Goal: Complete application form: Complete application form

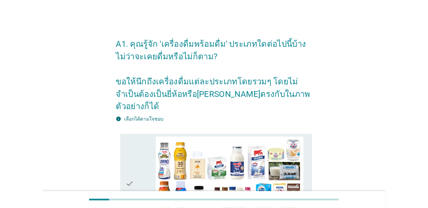
scroll to position [92, 0]
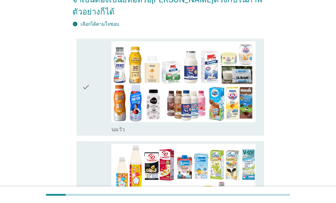
click at [96, 86] on div "check" at bounding box center [96, 87] width 29 height 92
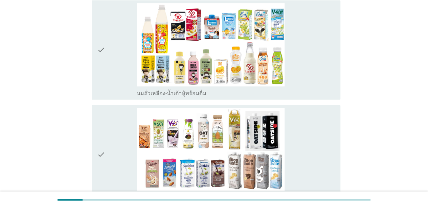
click at [114, 67] on div "check" at bounding box center [117, 50] width 40 height 94
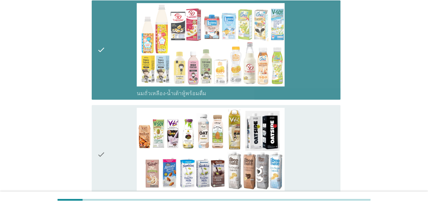
click at [115, 150] on div "check" at bounding box center [117, 155] width 40 height 94
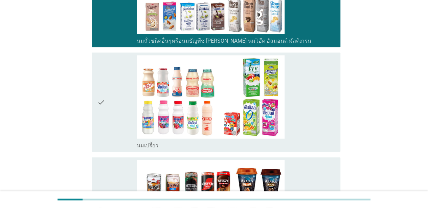
click at [119, 89] on div "check" at bounding box center [117, 102] width 40 height 94
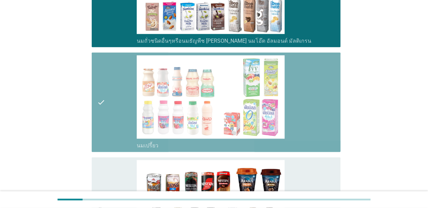
click at [115, 179] on div "check" at bounding box center [117, 207] width 40 height 94
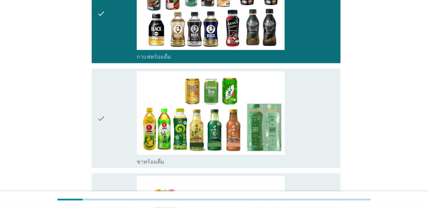
click at [113, 114] on div "check" at bounding box center [117, 118] width 40 height 94
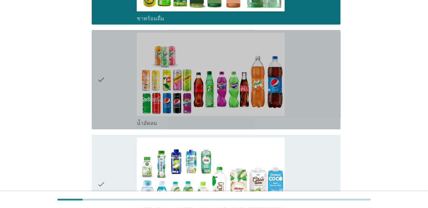
click at [112, 89] on div "check" at bounding box center [117, 80] width 40 height 94
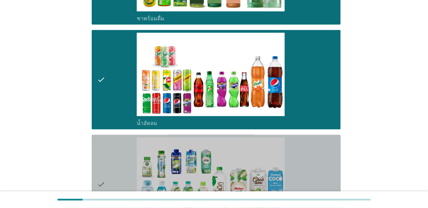
click at [114, 172] on div "check" at bounding box center [117, 184] width 40 height 94
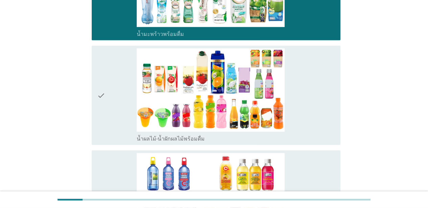
click at [108, 108] on div "check" at bounding box center [117, 95] width 40 height 94
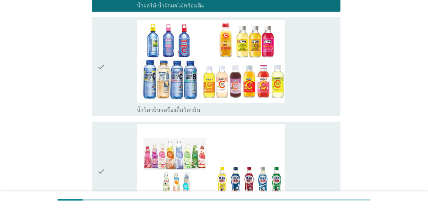
click at [109, 72] on div "check" at bounding box center [117, 67] width 40 height 94
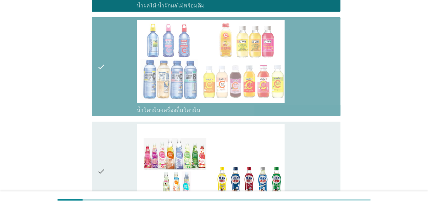
click at [108, 160] on div "check" at bounding box center [117, 171] width 40 height 94
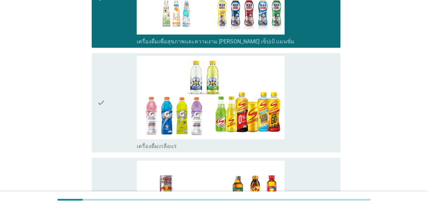
click at [114, 100] on div "check" at bounding box center [117, 103] width 40 height 94
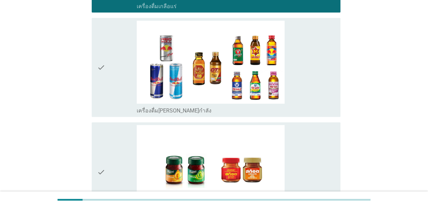
click at [113, 82] on div "check" at bounding box center [117, 68] width 40 height 94
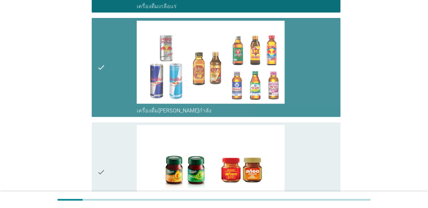
click at [115, 159] on div "check" at bounding box center [117, 172] width 40 height 94
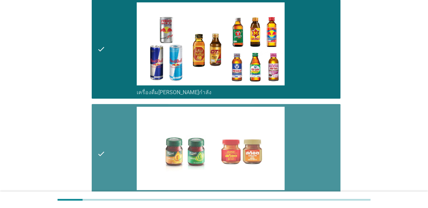
scroll to position [1462, 0]
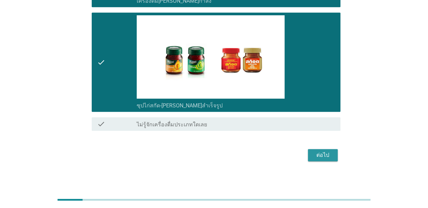
click at [321, 153] on div "ต่อไป" at bounding box center [322, 155] width 19 height 8
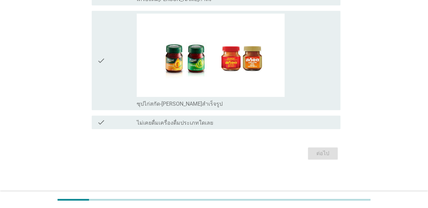
scroll to position [0, 0]
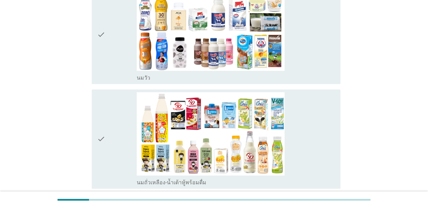
click at [98, 64] on icon "check" at bounding box center [101, 35] width 8 height 94
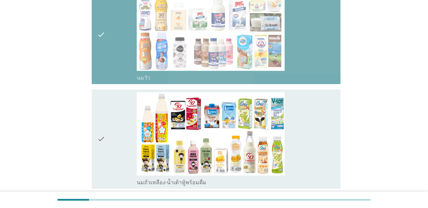
click at [103, 140] on icon "check" at bounding box center [101, 139] width 8 height 94
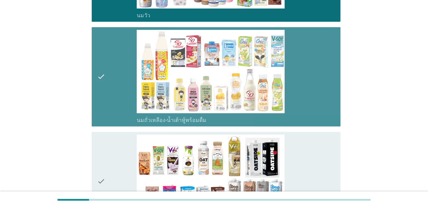
scroll to position [150, 0]
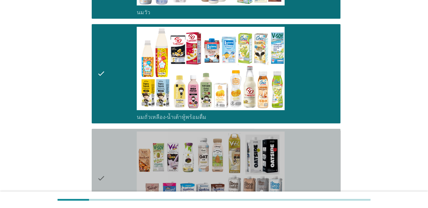
click at [131, 159] on div "check" at bounding box center [117, 178] width 40 height 94
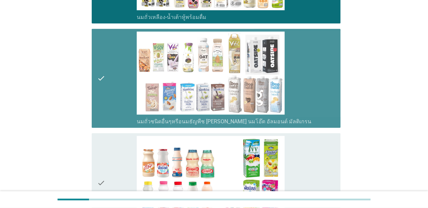
scroll to position [251, 0]
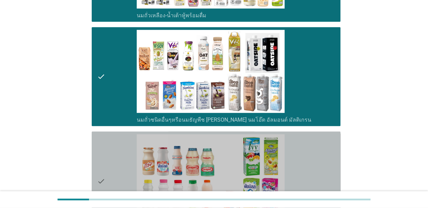
click at [121, 154] on div "check" at bounding box center [117, 181] width 40 height 94
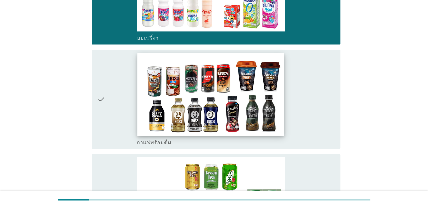
scroll to position [446, 0]
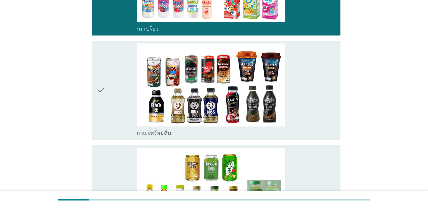
click at [113, 120] on div "check" at bounding box center [117, 90] width 40 height 94
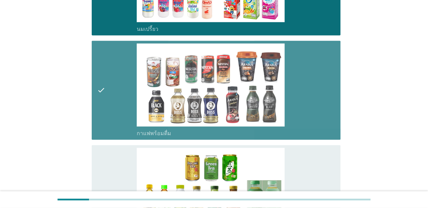
click at [117, 156] on div "check" at bounding box center [117, 194] width 40 height 94
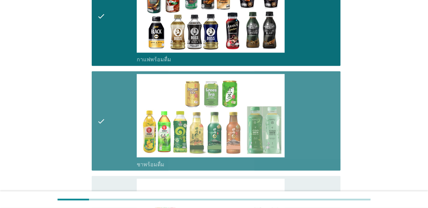
scroll to position [545, 0]
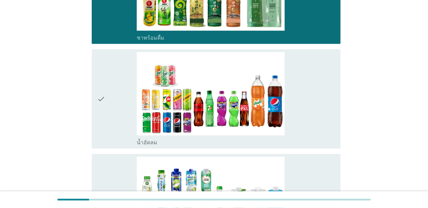
click at [118, 94] on div "check" at bounding box center [117, 99] width 40 height 94
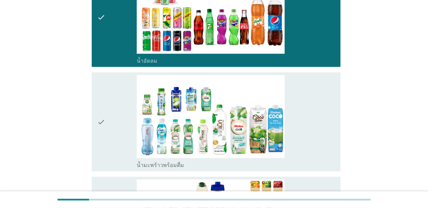
click at [122, 129] on div "check" at bounding box center [117, 122] width 40 height 94
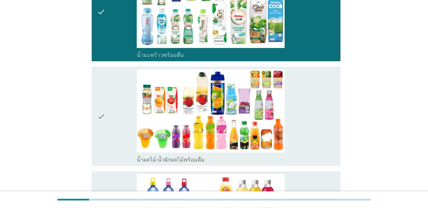
click at [117, 124] on div "check" at bounding box center [117, 116] width 40 height 94
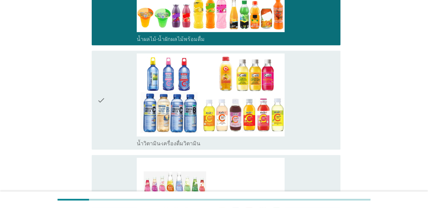
click at [122, 114] on div "check" at bounding box center [117, 100] width 40 height 94
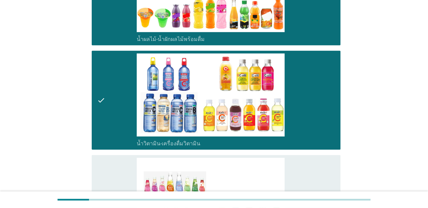
click at [126, 176] on div "check" at bounding box center [117, 205] width 40 height 94
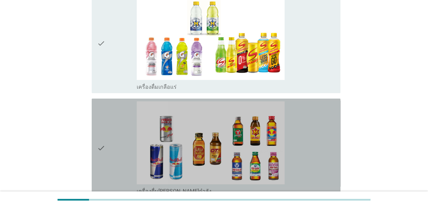
scroll to position [1247, 0]
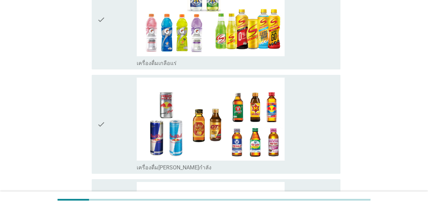
click at [121, 48] on div "check" at bounding box center [117, 20] width 40 height 94
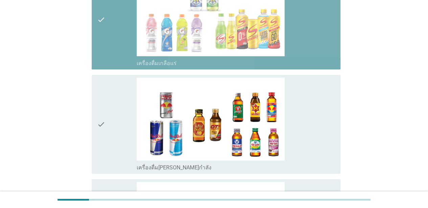
click at [115, 133] on div "check" at bounding box center [117, 124] width 40 height 94
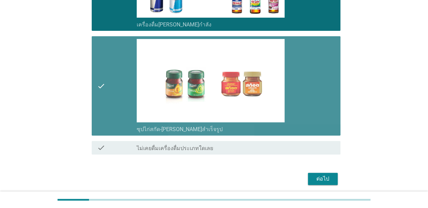
scroll to position [1414, 0]
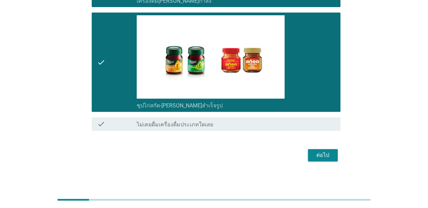
click at [317, 155] on div "ต่อไป" at bounding box center [322, 155] width 19 height 8
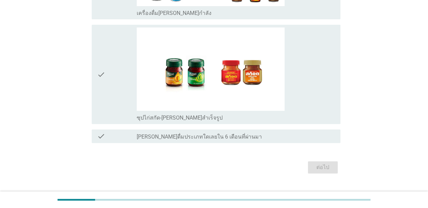
scroll to position [0, 0]
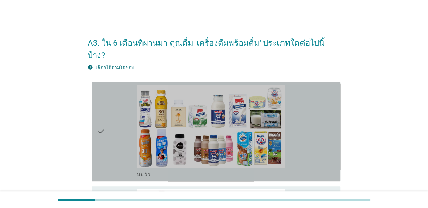
click at [110, 143] on div "check" at bounding box center [117, 132] width 40 height 94
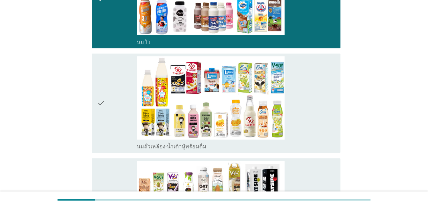
click at [116, 109] on div "check" at bounding box center [117, 103] width 40 height 94
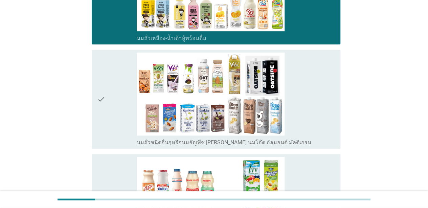
click at [120, 108] on div "check" at bounding box center [117, 99] width 40 height 94
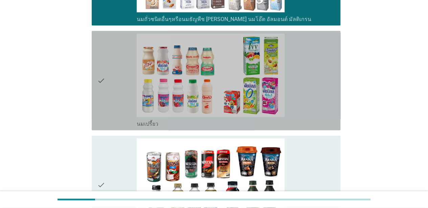
click at [119, 95] on div "check" at bounding box center [117, 80] width 40 height 94
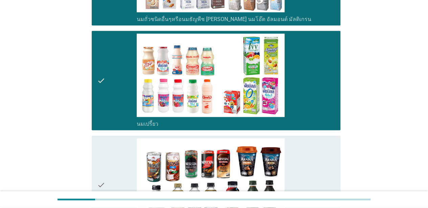
click at [119, 158] on div "check" at bounding box center [117, 185] width 40 height 94
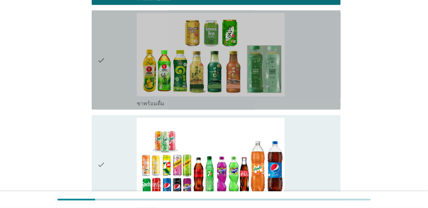
click at [114, 76] on div "check" at bounding box center [117, 60] width 40 height 94
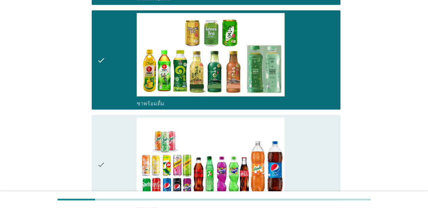
click at [113, 149] on div "check" at bounding box center [117, 164] width 40 height 94
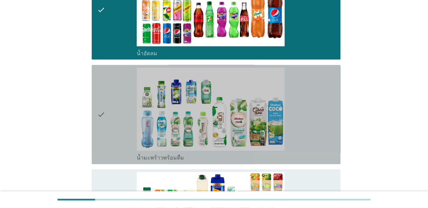
click at [115, 107] on div "check" at bounding box center [117, 115] width 40 height 94
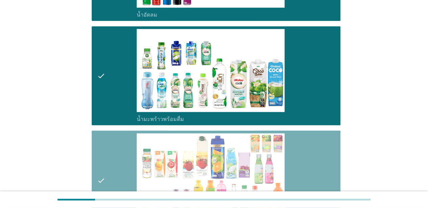
scroll to position [866, 0]
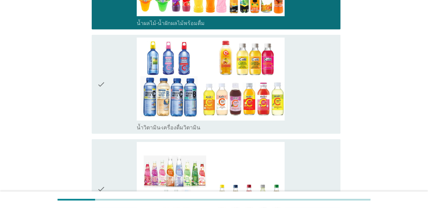
click at [121, 93] on div "check" at bounding box center [117, 85] width 40 height 94
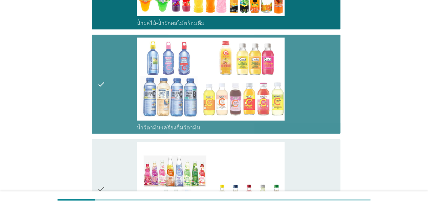
click at [118, 160] on div "check" at bounding box center [117, 189] width 40 height 94
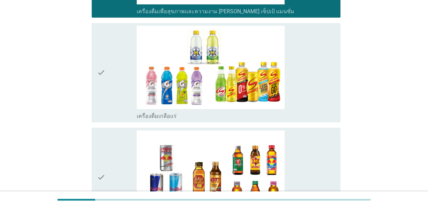
click at [114, 90] on div "check" at bounding box center [117, 73] width 40 height 94
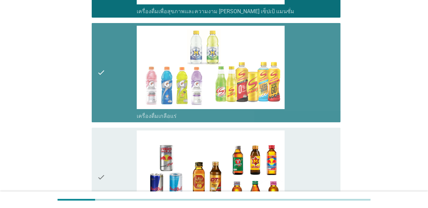
click at [113, 153] on div "check" at bounding box center [117, 177] width 40 height 94
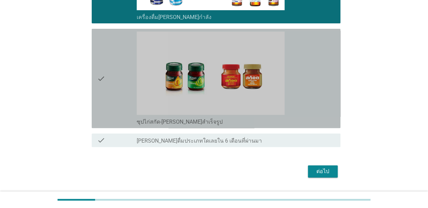
scroll to position [1414, 0]
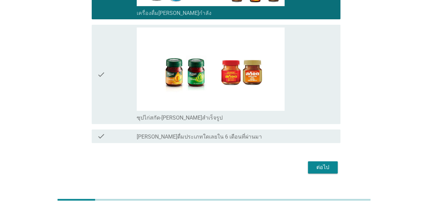
click at [109, 76] on div "check" at bounding box center [117, 74] width 40 height 94
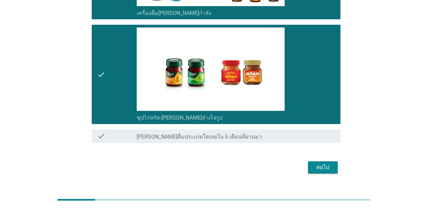
click at [310, 161] on button "ต่อไป" at bounding box center [323, 167] width 30 height 12
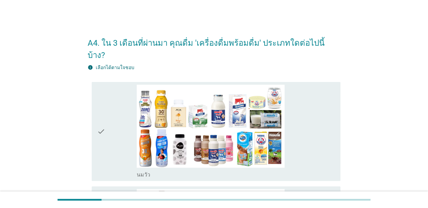
click at [101, 131] on icon "check" at bounding box center [101, 132] width 8 height 94
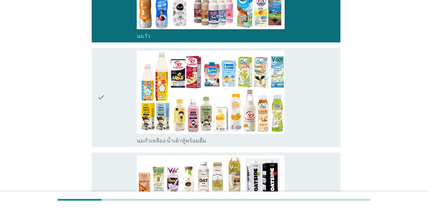
click at [109, 108] on div "check" at bounding box center [117, 97] width 40 height 94
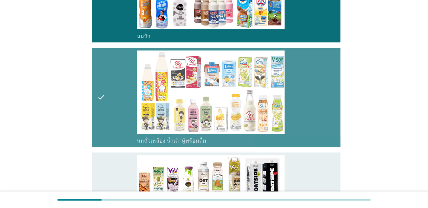
click at [110, 170] on div "check" at bounding box center [117, 202] width 40 height 94
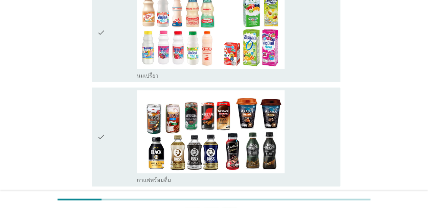
scroll to position [424, 0]
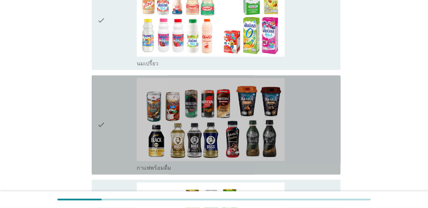
click at [117, 39] on div "check" at bounding box center [117, 20] width 40 height 94
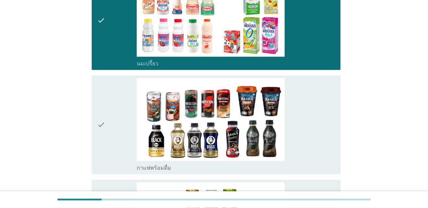
click at [116, 121] on div "check" at bounding box center [117, 125] width 40 height 94
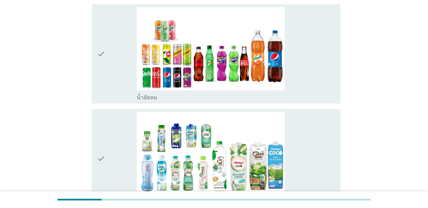
click at [118, 52] on div "check" at bounding box center [117, 54] width 40 height 94
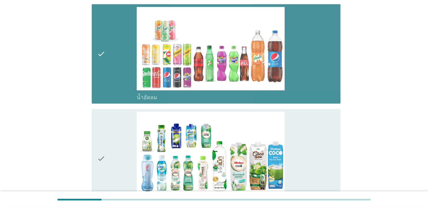
click at [112, 138] on div "check" at bounding box center [117, 159] width 40 height 94
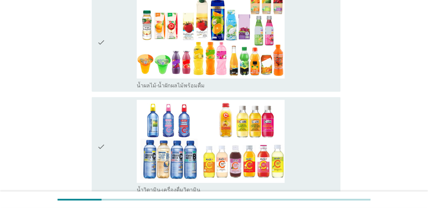
scroll to position [954, 0]
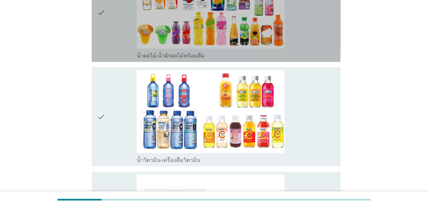
click at [117, 36] on div "check" at bounding box center [117, 13] width 40 height 94
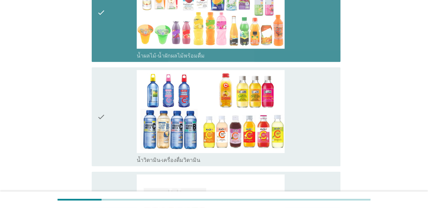
click at [118, 128] on div "check" at bounding box center [117, 117] width 40 height 94
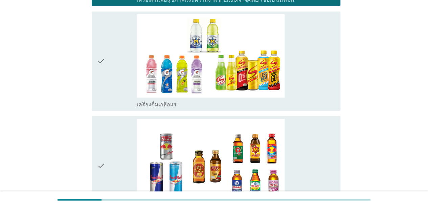
click at [115, 53] on div "check" at bounding box center [117, 61] width 40 height 94
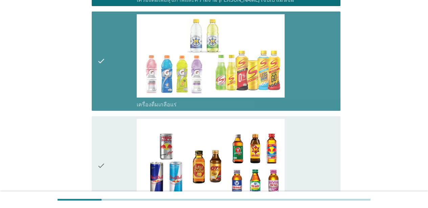
click at [121, 143] on div "check" at bounding box center [117, 166] width 40 height 94
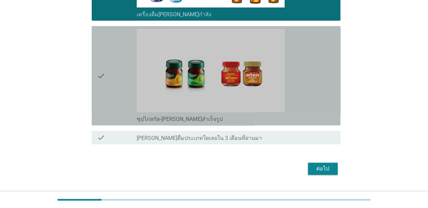
scroll to position [1414, 0]
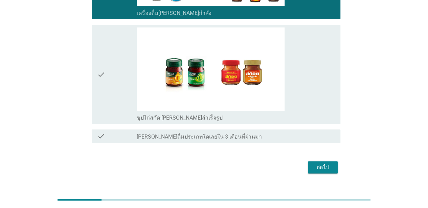
click at [115, 54] on div "check" at bounding box center [117, 74] width 40 height 94
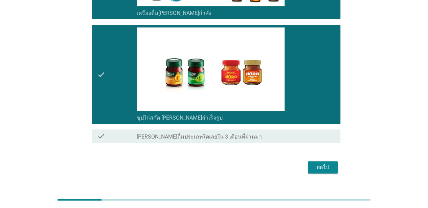
click at [318, 161] on button "ต่อไป" at bounding box center [323, 167] width 30 height 12
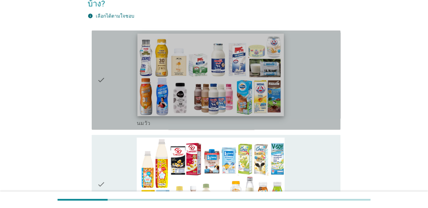
scroll to position [16, 0]
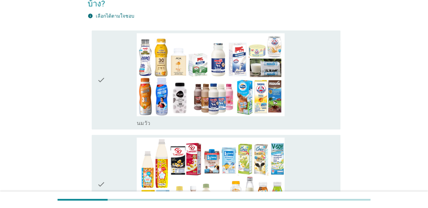
click at [109, 81] on div "check" at bounding box center [117, 80] width 40 height 94
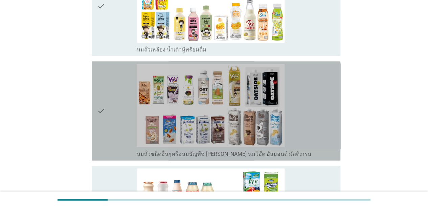
scroll to position [229, 0]
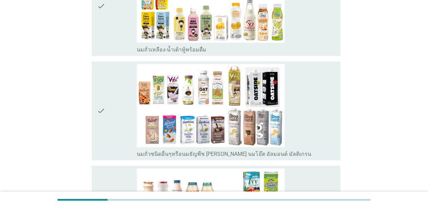
click at [118, 37] on div "check" at bounding box center [117, 6] width 40 height 94
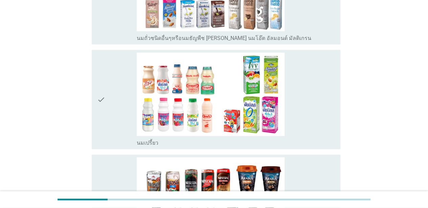
click at [103, 103] on icon "check" at bounding box center [101, 99] width 8 height 94
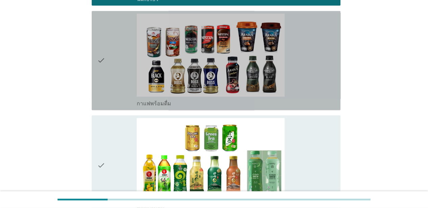
click at [103, 63] on icon "check" at bounding box center [101, 61] width 8 height 94
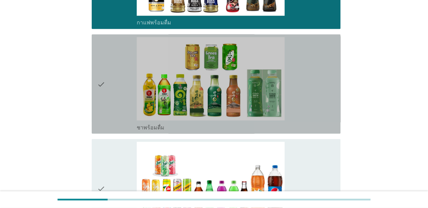
click at [106, 87] on div "check" at bounding box center [117, 84] width 40 height 94
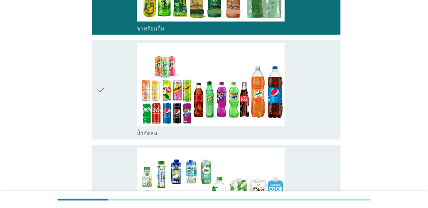
click at [106, 92] on div "check" at bounding box center [117, 90] width 40 height 94
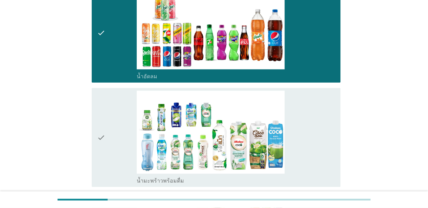
click at [108, 45] on div "check" at bounding box center [117, 33] width 40 height 94
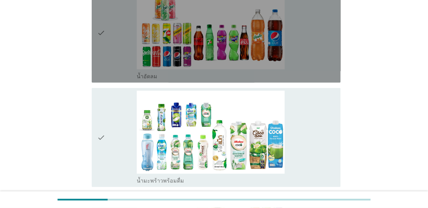
click at [112, 122] on div "check" at bounding box center [117, 138] width 40 height 94
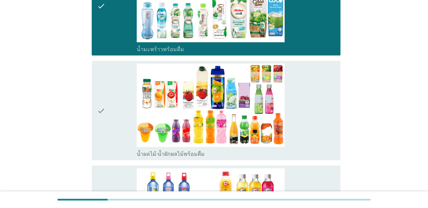
click at [108, 96] on div "check" at bounding box center [117, 111] width 40 height 94
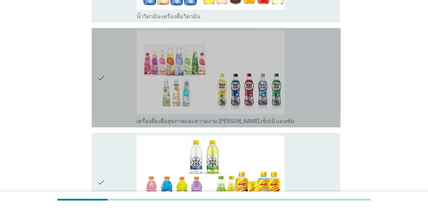
click at [98, 72] on icon "check" at bounding box center [101, 78] width 8 height 94
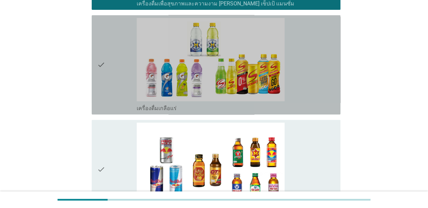
scroll to position [1222, 0]
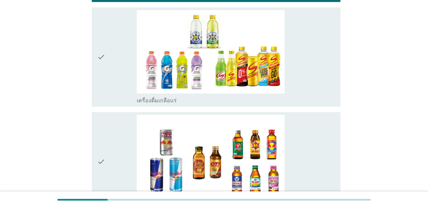
click at [105, 61] on div "check" at bounding box center [117, 57] width 40 height 94
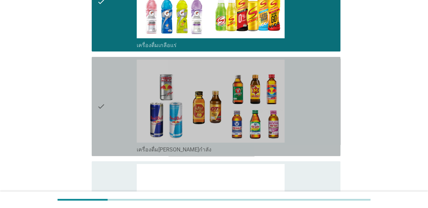
click at [108, 84] on div "check" at bounding box center [117, 107] width 40 height 94
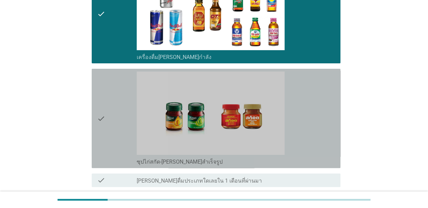
scroll to position [1386, 0]
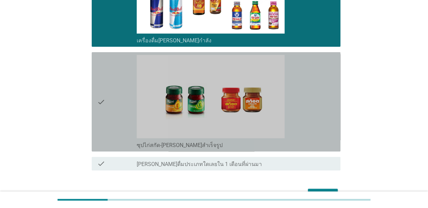
click at [103, 92] on icon "check" at bounding box center [101, 102] width 8 height 94
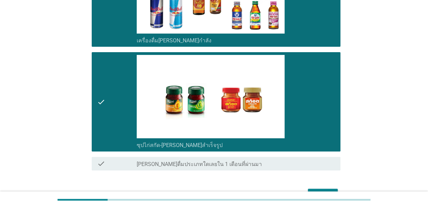
click at [311, 188] on button "ต่อไป" at bounding box center [323, 194] width 30 height 12
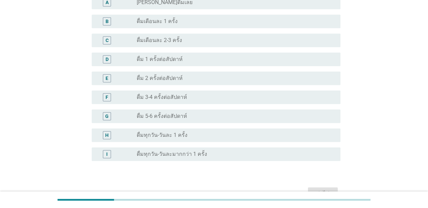
scroll to position [212, 0]
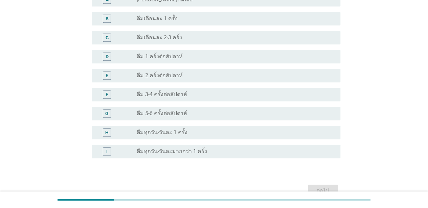
click at [186, 135] on div "radio_button_unchecked ดื่มทุกวัน-วันละ 1 ครั้ง" at bounding box center [233, 132] width 193 height 7
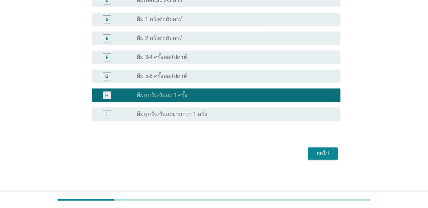
scroll to position [248, 0]
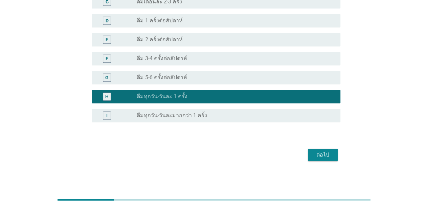
click at [317, 157] on div "ต่อไป" at bounding box center [322, 154] width 19 height 8
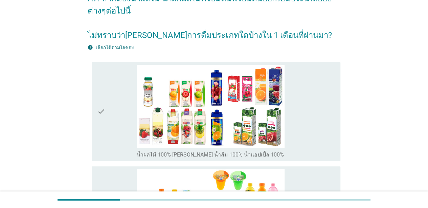
scroll to position [44, 0]
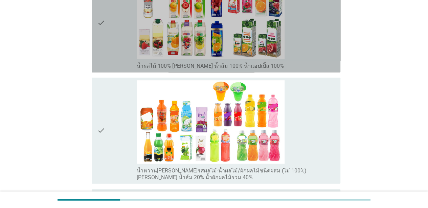
click at [112, 43] on div "check" at bounding box center [117, 23] width 40 height 94
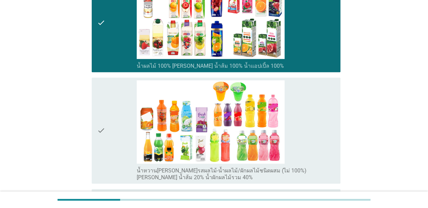
click at [114, 117] on div "check" at bounding box center [117, 130] width 40 height 100
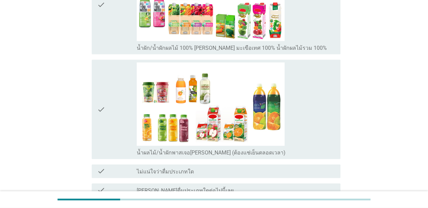
click at [109, 28] on div "check" at bounding box center [117, 5] width 40 height 94
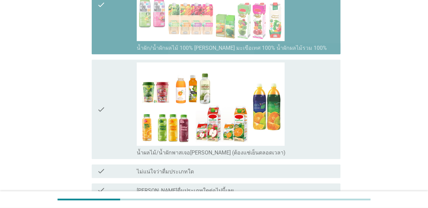
click at [111, 106] on div "check" at bounding box center [117, 109] width 40 height 94
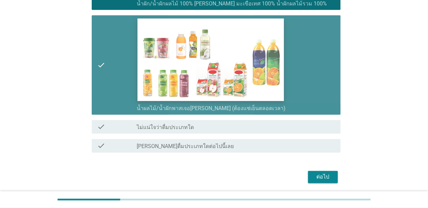
scroll to position [434, 0]
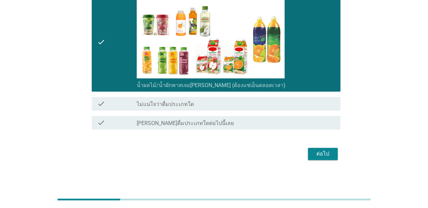
click at [319, 149] on div "ต่อไป" at bounding box center [322, 153] width 19 height 8
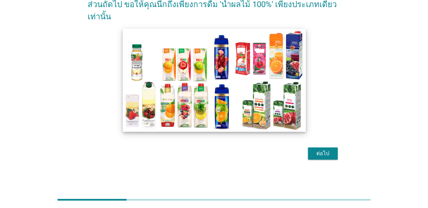
scroll to position [38, 0]
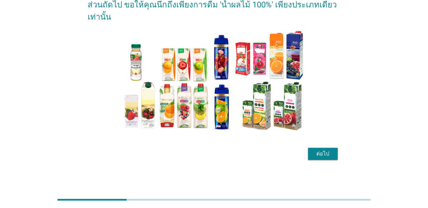
click at [319, 153] on div "ต่อไป" at bounding box center [322, 153] width 19 height 8
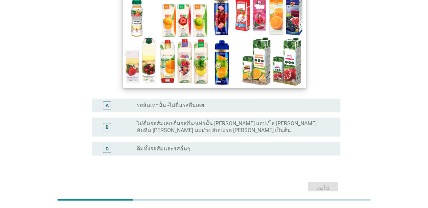
scroll to position [71, 0]
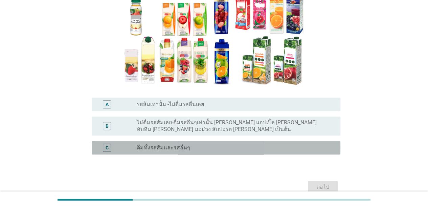
click at [239, 143] on div "C radio_button_unchecked ดื่มทั้งรสส้มและรสอื่นๆ" at bounding box center [216, 148] width 249 height 14
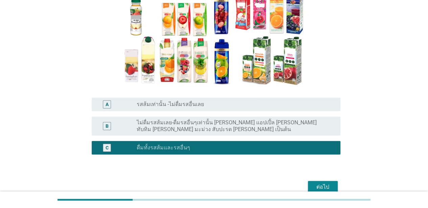
click at [316, 183] on div "ต่อไป" at bounding box center [322, 187] width 19 height 8
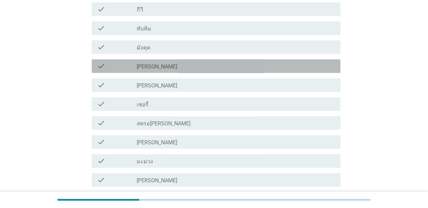
scroll to position [176, 0]
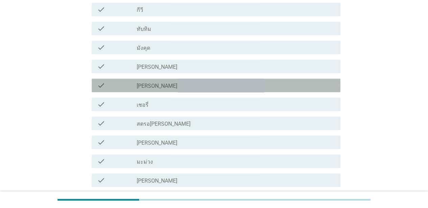
click at [191, 93] on div "check check_box_outline_blank [PERSON_NAME]" at bounding box center [214, 85] width 253 height 19
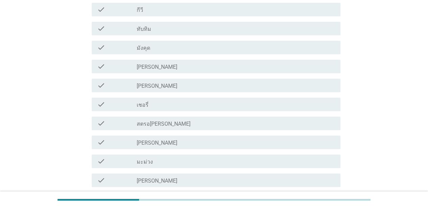
click at [195, 106] on div "check_box_outline_blank เชอรี่" at bounding box center [236, 104] width 198 height 8
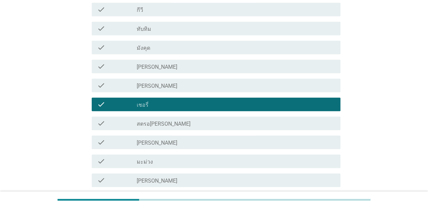
click at [195, 117] on div "check check_box_outline_blank สตรอ[PERSON_NAME]" at bounding box center [216, 123] width 249 height 14
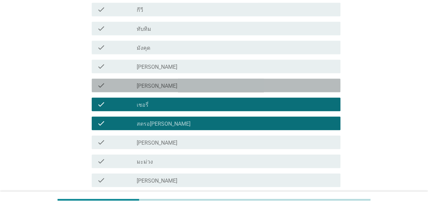
click at [194, 85] on div "check_box_outline_blank [PERSON_NAME]" at bounding box center [236, 85] width 198 height 8
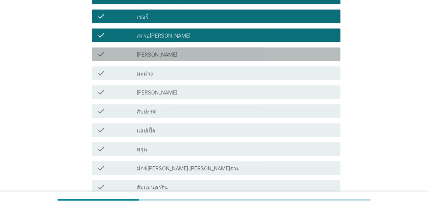
scroll to position [264, 0]
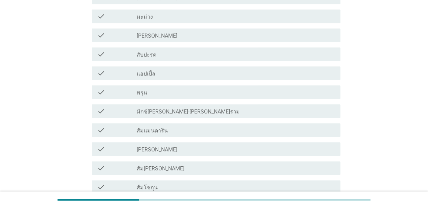
click at [189, 74] on div "check_box_outline_blank แอปเปิ้ล" at bounding box center [236, 73] width 198 height 8
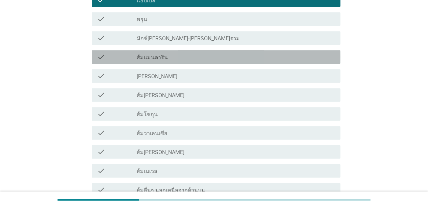
scroll to position [395, 0]
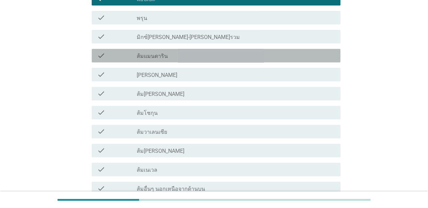
click at [190, 55] on div "check_box_outline_blank ส้มแมนดาริน" at bounding box center [236, 55] width 198 height 8
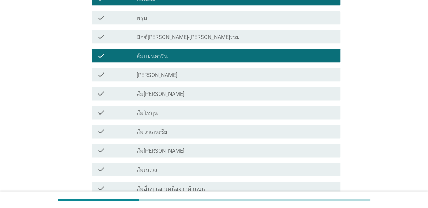
click at [199, 98] on div "check check_box_outline_blank ส้ม[PERSON_NAME]" at bounding box center [216, 94] width 249 height 14
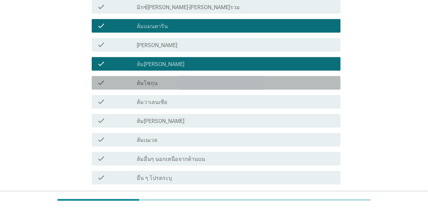
scroll to position [426, 0]
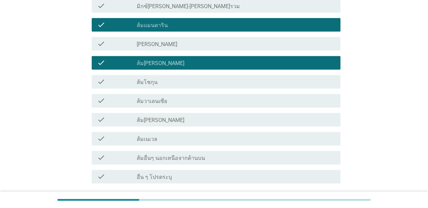
click at [185, 5] on div "check_box_outline_blank มิกซ์[PERSON_NAME]-[PERSON_NAME]รวม" at bounding box center [236, 6] width 198 height 8
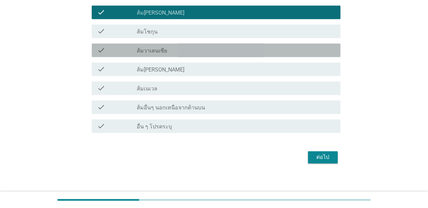
scroll to position [480, 0]
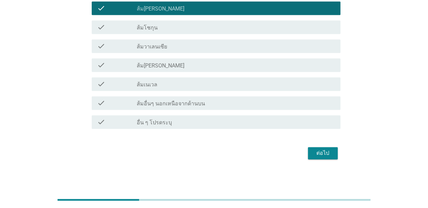
click at [203, 69] on div "check_box_outline_blank ส้ม[PERSON_NAME]" at bounding box center [236, 65] width 198 height 8
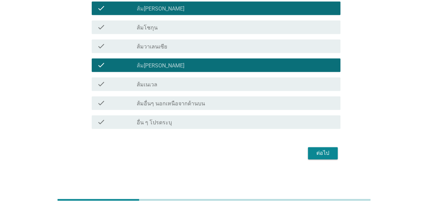
click at [276, 48] on div "check_box_outline_blank ส้มวาเลนเซีย" at bounding box center [236, 46] width 198 height 8
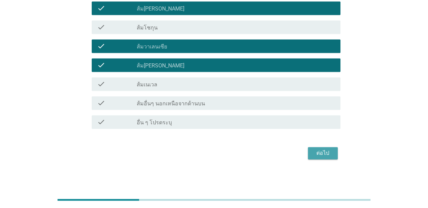
click at [316, 150] on div "ต่อไป" at bounding box center [322, 153] width 19 height 8
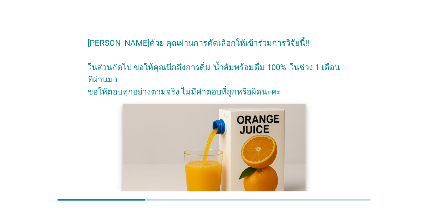
scroll to position [75, 0]
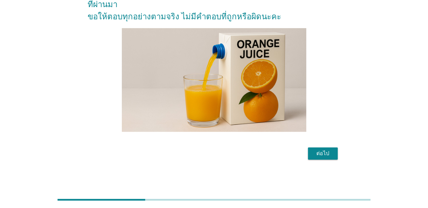
click at [322, 157] on div "ต่อไป" at bounding box center [322, 153] width 19 height 8
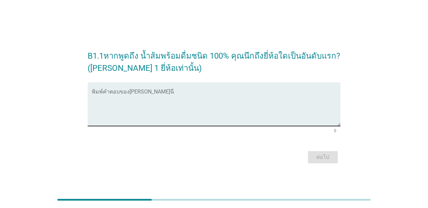
click at [202, 87] on div "พิมพ์คำตอบของ[PERSON_NAME]นี่" at bounding box center [216, 104] width 249 height 44
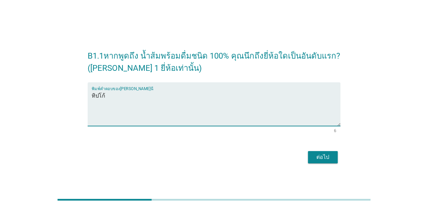
type textarea "ทิปโก้"
click at [325, 160] on div "ต่อไป" at bounding box center [322, 157] width 19 height 8
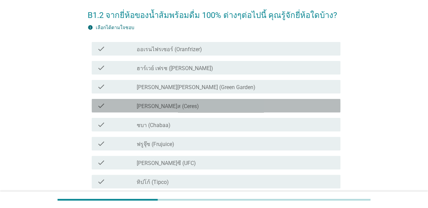
scroll to position [30, 0]
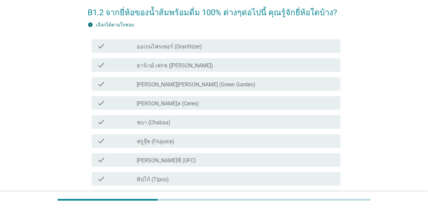
click at [194, 119] on div "check_box_outline_blank ชบา (Chabaa)" at bounding box center [236, 122] width 198 height 8
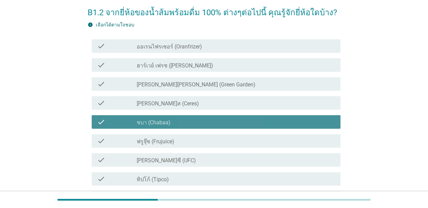
click at [192, 122] on div "check_box_outline_blank ชบา (Chabaa)" at bounding box center [236, 122] width 198 height 8
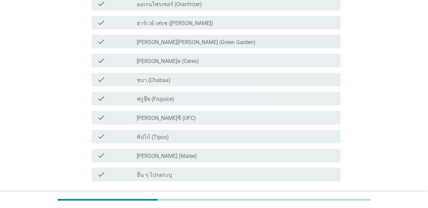
scroll to position [76, 0]
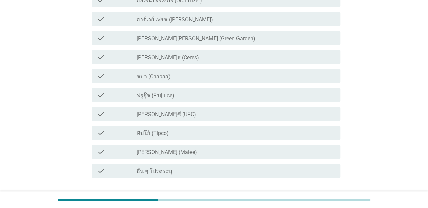
click at [190, 113] on div "check_box_outline_blank [PERSON_NAME]ซี (UFC)" at bounding box center [236, 114] width 198 height 8
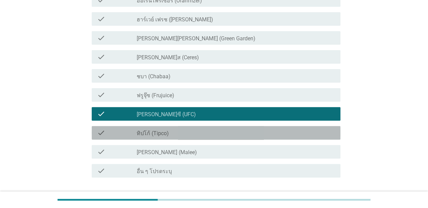
click at [193, 132] on div "check_box_outline_blank ทิปโก้ (Tipco)" at bounding box center [236, 133] width 198 height 8
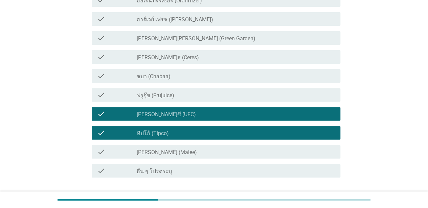
click at [197, 151] on div "check_box_outline_blank [PERSON_NAME] (Malee)" at bounding box center [236, 151] width 198 height 8
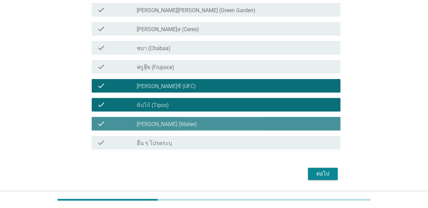
scroll to position [124, 0]
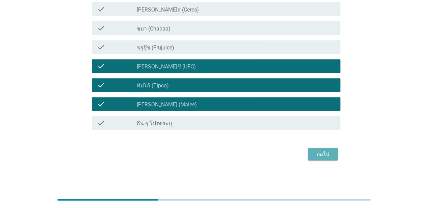
click at [319, 158] on div "ต่อไป" at bounding box center [322, 154] width 19 height 8
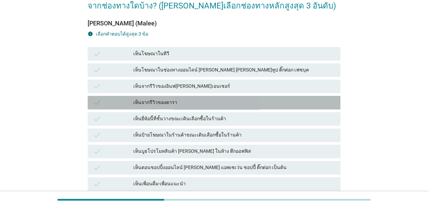
scroll to position [51, 0]
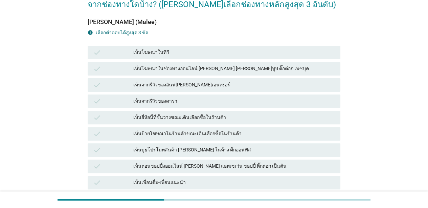
click at [225, 51] on div "เห็นโฆษณาในทีวี" at bounding box center [234, 52] width 202 height 8
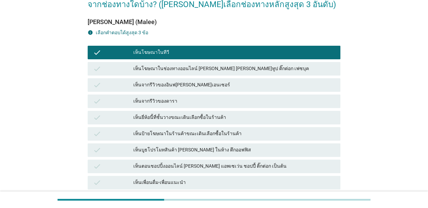
click at [229, 71] on div "เห็นโฆษณาในช่องทางออนไลน์ [PERSON_NAME] [PERSON_NAME]ทูป ติ๊กต่อก เฟซบุค" at bounding box center [234, 69] width 202 height 8
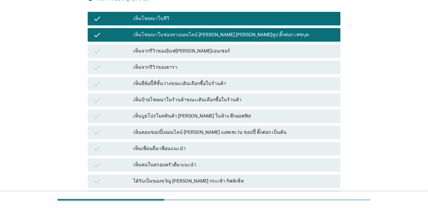
click at [229, 82] on div "เห็นยี่ห้อนี้ที่ชั้นวางขณะเดินเลือกซื้อในร้านค้า" at bounding box center [234, 83] width 202 height 8
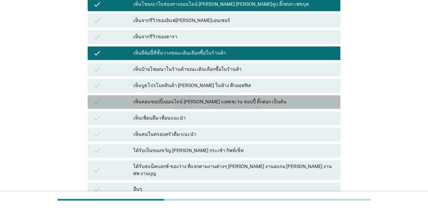
scroll to position [180, 0]
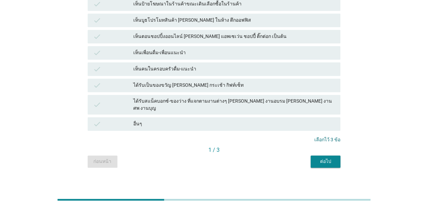
click at [325, 158] on div "ต่อไป" at bounding box center [325, 161] width 19 height 7
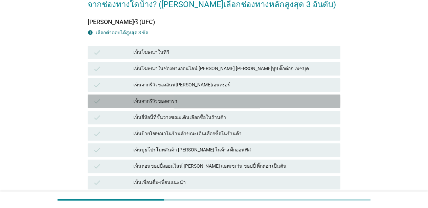
scroll to position [60, 0]
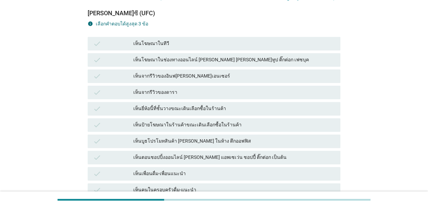
click at [221, 72] on div "เห็นจากรีวิวของอินฟ[PERSON_NAME]เอนเซอร์" at bounding box center [234, 76] width 202 height 8
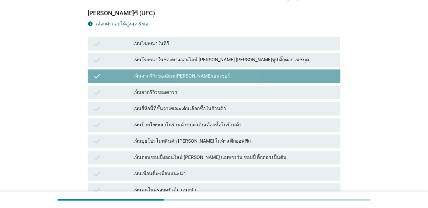
click at [224, 60] on div "เห็นโฆษณาในช่องทางออนไลน์ [PERSON_NAME] [PERSON_NAME]ทูป ติ๊กต่อก เฟซบุค" at bounding box center [234, 60] width 202 height 8
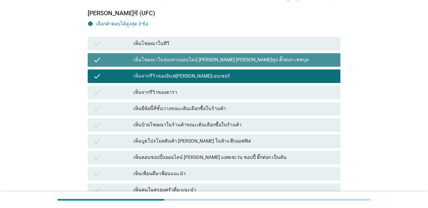
click at [227, 44] on div "เห็นโฆษณาในทีวี" at bounding box center [234, 44] width 202 height 8
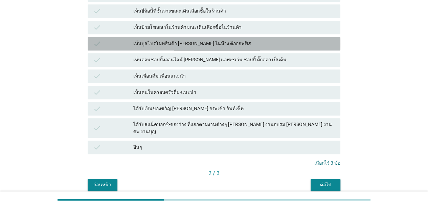
scroll to position [180, 0]
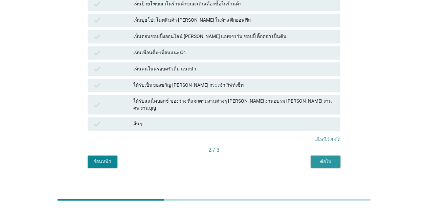
click at [326, 159] on button "ต่อไป" at bounding box center [325, 161] width 30 height 12
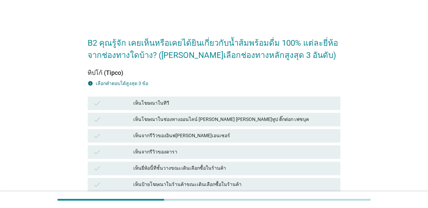
click at [217, 98] on div "check เห็นโฆษณาในทีวี" at bounding box center [214, 103] width 253 height 14
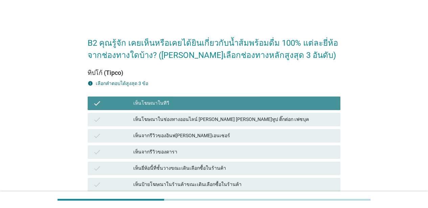
click at [226, 116] on div "เห็นโฆษณาในช่องทางออนไลน์ [PERSON_NAME] [PERSON_NAME]ทูป ติ๊กต่อก เฟซบุค" at bounding box center [234, 119] width 202 height 8
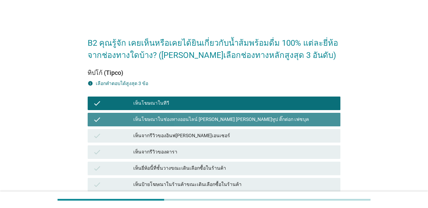
click at [230, 133] on div "เห็นจากรีวิวของอินฟ[PERSON_NAME]เอนเซอร์" at bounding box center [234, 136] width 202 height 8
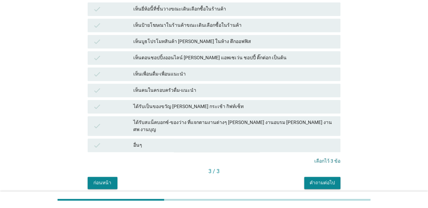
scroll to position [180, 0]
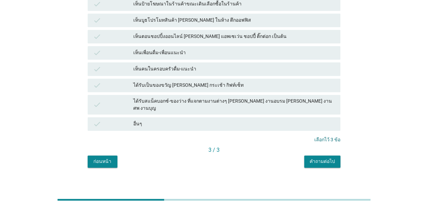
click at [317, 155] on button "คำถามต่อไป" at bounding box center [322, 161] width 36 height 12
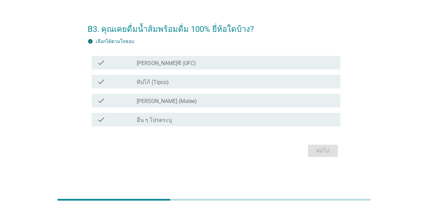
scroll to position [0, 0]
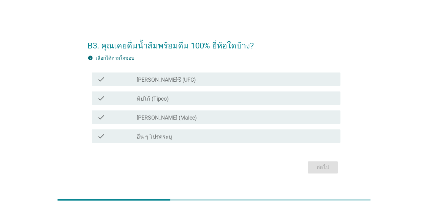
click at [240, 115] on div "check_box_outline_blank [PERSON_NAME] (Malee)" at bounding box center [236, 117] width 198 height 8
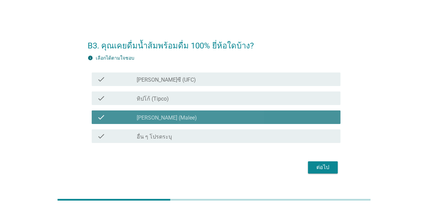
click at [238, 99] on div "check_box_outline_blank ทิปโก้ (Tipco)" at bounding box center [236, 98] width 198 height 8
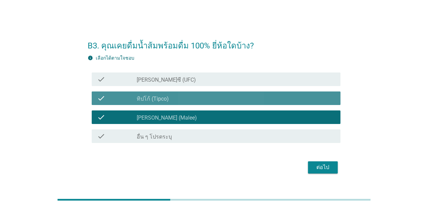
click at [248, 80] on div "check_box_outline_blank [PERSON_NAME]ซี (UFC)" at bounding box center [236, 79] width 198 height 8
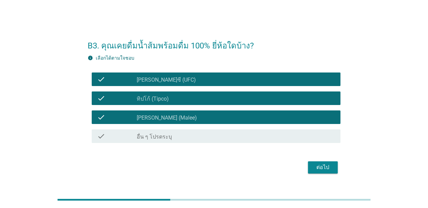
click at [323, 159] on div "ต่อไป" at bounding box center [214, 167] width 253 height 16
click at [321, 165] on div "ต่อไป" at bounding box center [322, 167] width 19 height 8
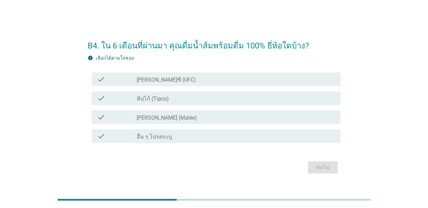
click at [225, 76] on div "check_box_outline_blank [PERSON_NAME]ซี (UFC)" at bounding box center [236, 79] width 198 height 8
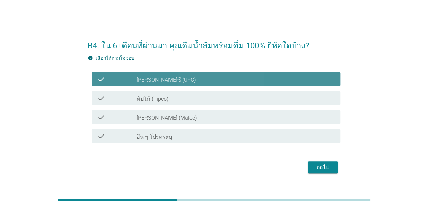
click at [228, 98] on div "check_box_outline_blank ทิปโก้ (Tipco)" at bounding box center [236, 98] width 198 height 8
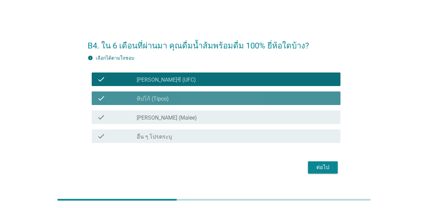
click at [231, 115] on div "check_box_outline_blank [PERSON_NAME] (Malee)" at bounding box center [236, 117] width 198 height 8
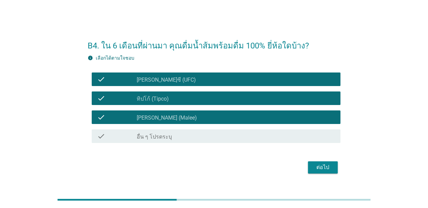
click at [319, 165] on div "ต่อไป" at bounding box center [322, 167] width 19 height 8
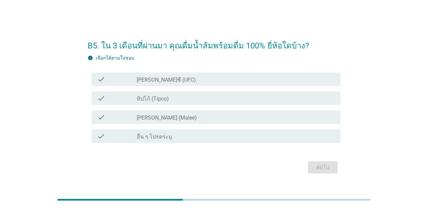
click at [249, 84] on div "check check_box_outline_blank [PERSON_NAME]ซี (UFC)" at bounding box center [216, 79] width 249 height 14
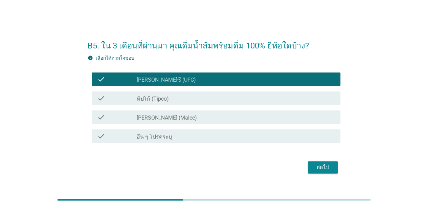
click at [254, 102] on div "check check_box_outline_blank ทิปโก้ (Tipco)" at bounding box center [216, 98] width 249 height 14
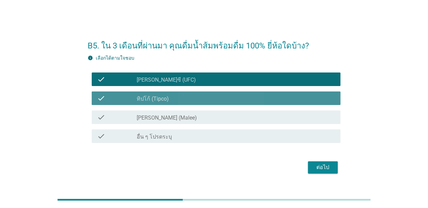
click at [254, 118] on div "check_box_outline_blank [PERSON_NAME] (Malee)" at bounding box center [236, 117] width 198 height 8
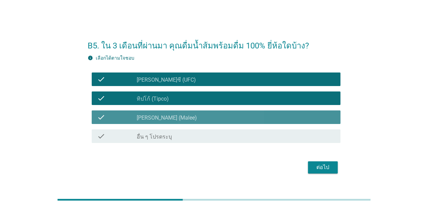
click at [317, 165] on div "ต่อไป" at bounding box center [322, 167] width 19 height 8
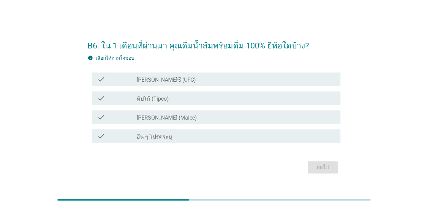
click at [248, 80] on div "check_box_outline_blank [PERSON_NAME]ซี (UFC)" at bounding box center [236, 79] width 198 height 8
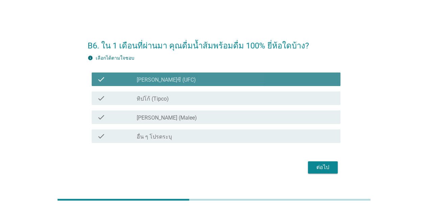
click at [252, 104] on div "check check_box_outline_blank ทิปโก้ (Tipco)" at bounding box center [216, 98] width 249 height 14
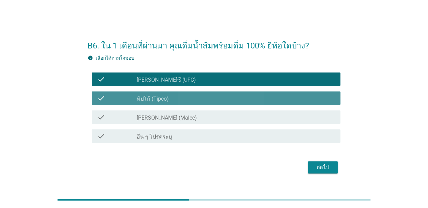
click at [256, 118] on div "check_box_outline_blank [PERSON_NAME] (Malee)" at bounding box center [236, 117] width 198 height 8
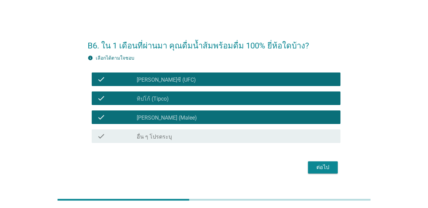
click at [320, 166] on div "ต่อไป" at bounding box center [322, 167] width 19 height 8
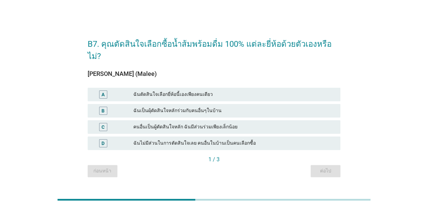
click at [253, 90] on div "ฉันตัดสินใจเลือกยี่ห้อนี้เองเพียงคนเดียว" at bounding box center [234, 94] width 202 height 8
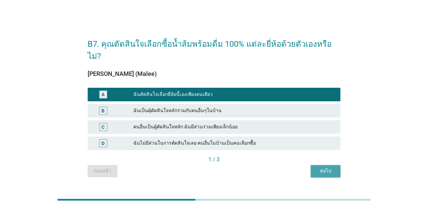
click at [313, 165] on button "ต่อไป" at bounding box center [325, 171] width 30 height 12
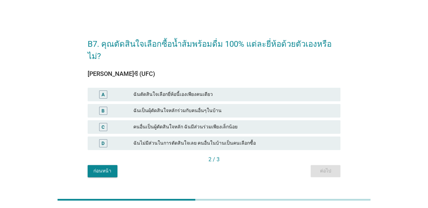
click at [273, 90] on div "ฉันตัดสินใจเลือกยี่ห้อนี้เองเพียงคนเดียว" at bounding box center [234, 94] width 202 height 8
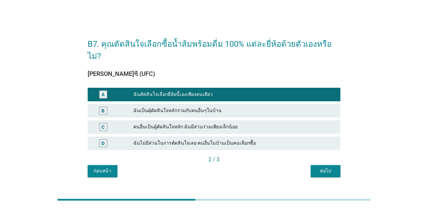
click at [319, 167] on div "ต่อไป" at bounding box center [325, 170] width 19 height 7
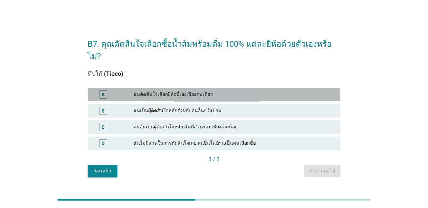
click at [266, 90] on div "ฉันตัดสินใจเลือกยี่ห้อนี้เองเพียงคนเดียว" at bounding box center [234, 94] width 202 height 8
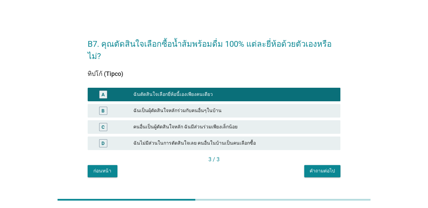
click at [316, 167] on div "คำถามต่อไป" at bounding box center [321, 170] width 25 height 7
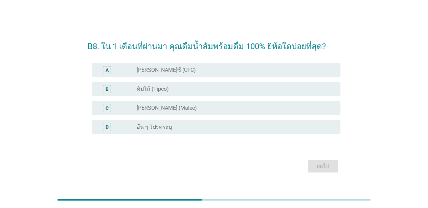
click at [259, 105] on div "radio_button_unchecked [PERSON_NAME] (Malee)" at bounding box center [233, 108] width 193 height 7
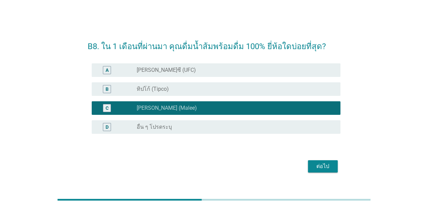
click at [260, 91] on div "radio_button_unchecked ทิปโก้ (Tipco)" at bounding box center [233, 89] width 193 height 7
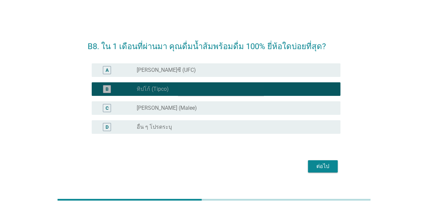
click at [321, 167] on div "ต่อไป" at bounding box center [322, 166] width 19 height 8
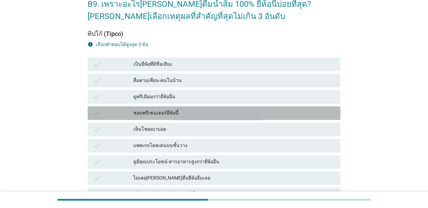
scroll to position [59, 0]
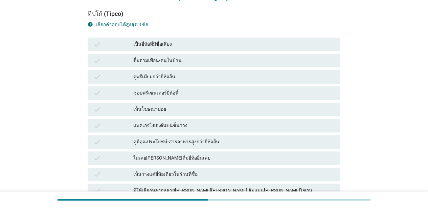
click at [229, 43] on div "เป็นยี่ห้อที่มีชื่อเสียง" at bounding box center [234, 44] width 202 height 8
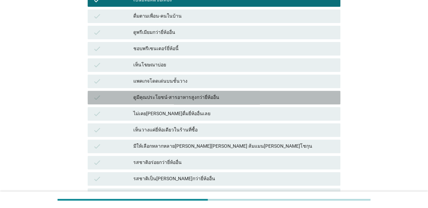
scroll to position [117, 0]
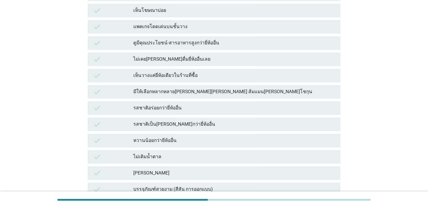
click at [223, 92] on div "มีให้เลือกหลากหลาย[PERSON_NAME][PERSON_NAME] ส้มแมน[PERSON_NAME]โชกุน" at bounding box center [234, 92] width 202 height 8
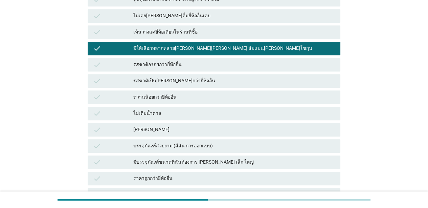
click at [222, 64] on div "รสชาติอร่อยกว่ายี่ห้ออื่น" at bounding box center [234, 65] width 202 height 8
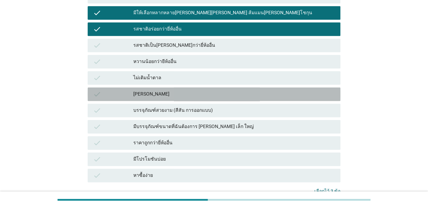
scroll to position [294, 0]
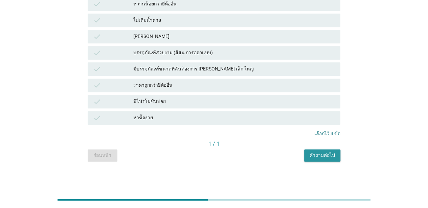
click at [314, 157] on div "คำถามต่อไป" at bounding box center [321, 155] width 25 height 7
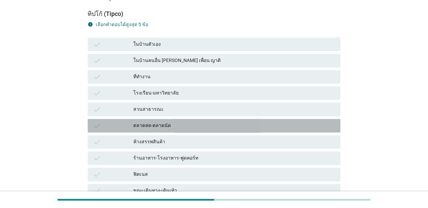
scroll to position [17, 0]
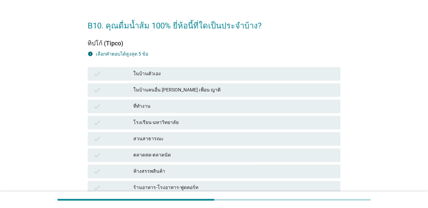
click at [224, 70] on div "ในบ้านตัวเอง" at bounding box center [234, 74] width 202 height 8
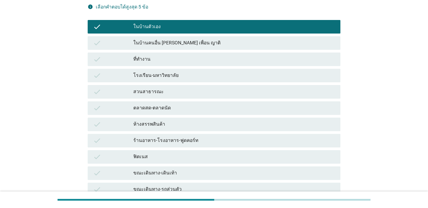
click at [221, 60] on div "ที่ทำงาน" at bounding box center [234, 59] width 202 height 8
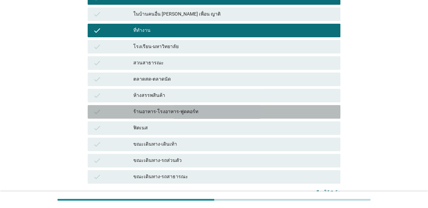
scroll to position [152, 0]
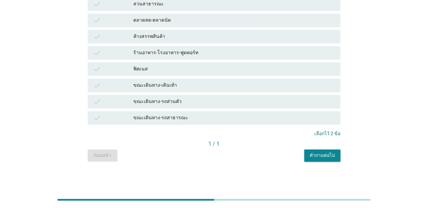
click at [312, 154] on div "คำถามต่อไป" at bounding box center [321, 155] width 25 height 7
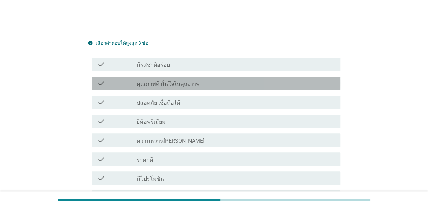
scroll to position [145, 0]
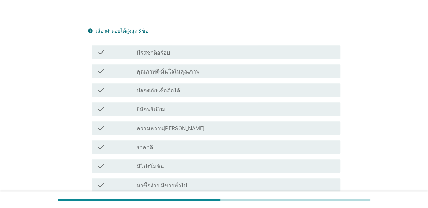
click at [193, 56] on div "check check_box_outline_blank มีรสชาติอร่อย" at bounding box center [216, 52] width 249 height 14
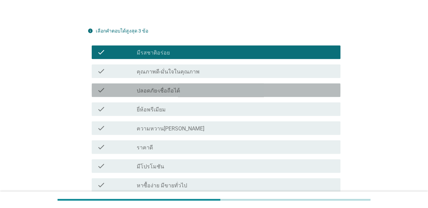
click at [194, 90] on div "check_box_outline_blank ปลอดภัย-เชื่อถือได้" at bounding box center [236, 90] width 198 height 8
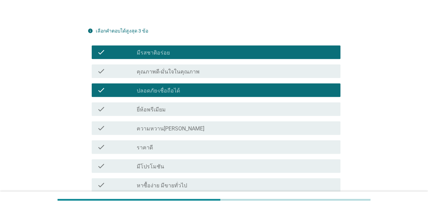
click at [196, 110] on div "check_box_outline_blank ยี่ห้อพรีเมียม" at bounding box center [236, 109] width 198 height 8
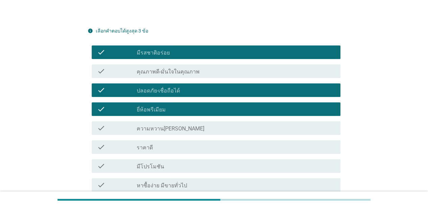
click at [202, 112] on div "check_box_outline_blank ยี่ห้อพรีเมียม" at bounding box center [236, 109] width 198 height 8
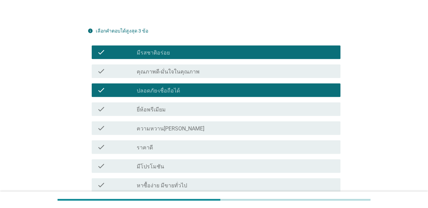
click at [205, 131] on div "check_box_outline_blank ความหวาน[PERSON_NAME]" at bounding box center [236, 128] width 198 height 8
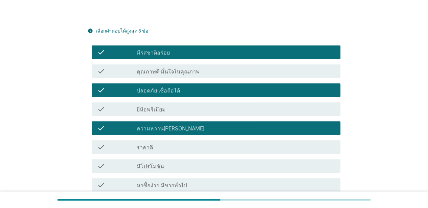
click at [206, 133] on div "check check_box_outline_blank ความหวาน[PERSON_NAME]" at bounding box center [216, 128] width 249 height 14
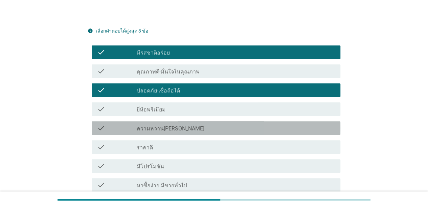
click at [207, 151] on div "check check_box_outline_blank ราคาดี" at bounding box center [216, 147] width 249 height 14
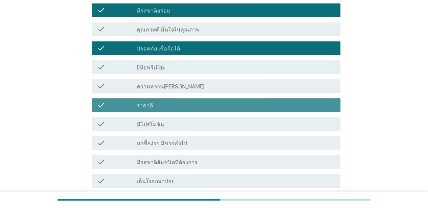
scroll to position [294, 0]
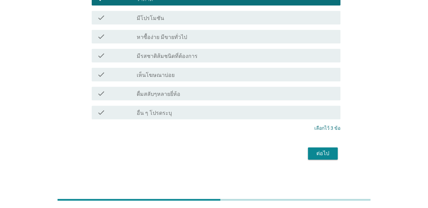
click at [321, 154] on div "ต่อไป" at bounding box center [322, 153] width 19 height 8
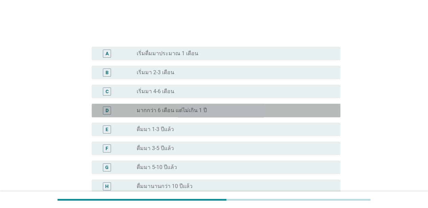
scroll to position [194, 0]
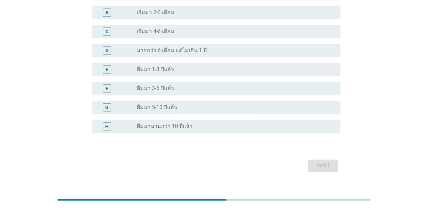
click at [206, 44] on div "D radio_button_unchecked มากกว่า 6 เดือน แต่ไม่เกิน 1 ปี" at bounding box center [216, 51] width 249 height 14
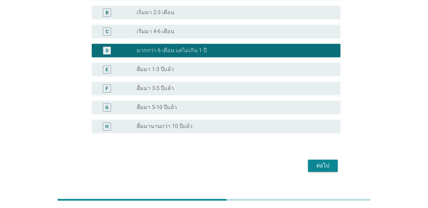
click at [212, 66] on div "radio_button_unchecked ดื่มมา 1-3 ปีแล้ว" at bounding box center [233, 69] width 193 height 7
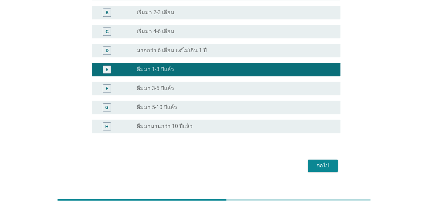
click at [317, 161] on div "ต่อไป" at bounding box center [322, 165] width 19 height 8
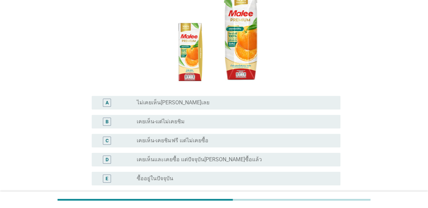
scroll to position [137, 0]
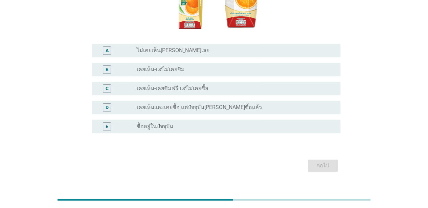
click at [229, 123] on div "radio_button_unchecked ซื้ออยู่ในปัจจุบัน" at bounding box center [233, 126] width 193 height 7
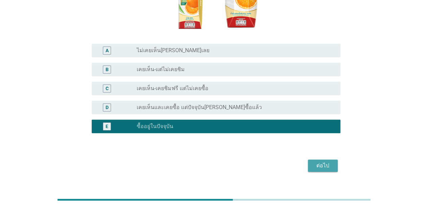
click at [318, 160] on div "ต่อไป" at bounding box center [214, 165] width 253 height 16
click at [312, 159] on button "ต่อไป" at bounding box center [323, 165] width 30 height 12
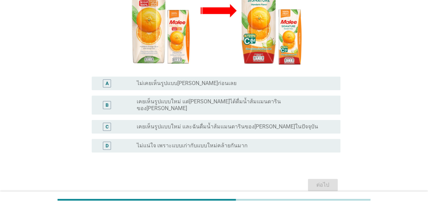
scroll to position [143, 0]
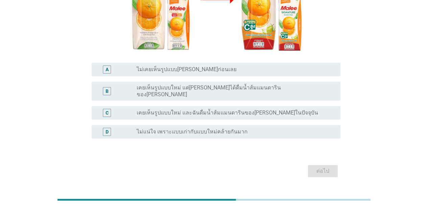
click at [249, 128] on div "radio_button_unchecked ไม่แน่ใจ เพราะแบบเก่ากับแบบใหม่คล้ายกันมาก" at bounding box center [233, 131] width 193 height 7
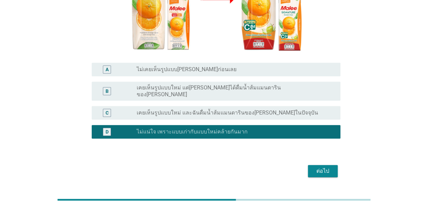
click at [261, 66] on div "radio_button_unchecked ไม่เคยเห็นรูปแบบ[PERSON_NAME]ก่อนเลย" at bounding box center [233, 69] width 193 height 7
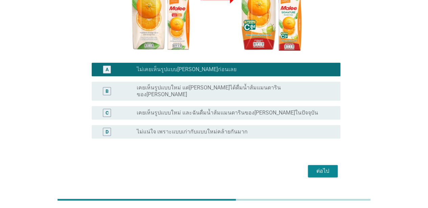
click at [242, 82] on div "B radio_button_unchecked เคยเห็นรูปแบบใหม่ แต่[PERSON_NAME]ได้ดื่มน้ำส้มแมนดาริ…" at bounding box center [216, 91] width 249 height 19
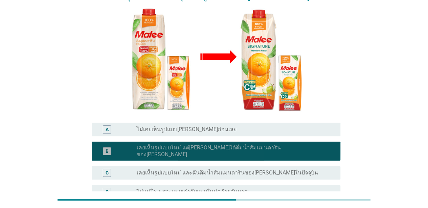
scroll to position [83, 0]
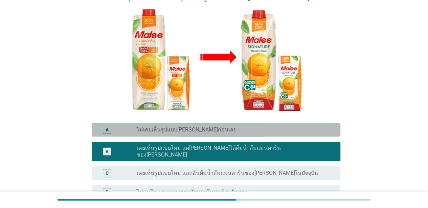
click at [260, 126] on div "radio_button_unchecked ไม่เคยเห็นรูปแบบ[PERSON_NAME]ก่อนเลย" at bounding box center [233, 129] width 193 height 7
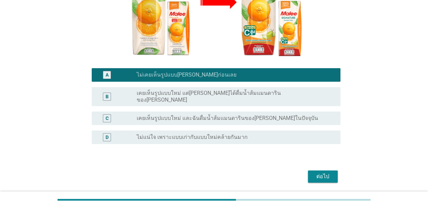
scroll to position [143, 0]
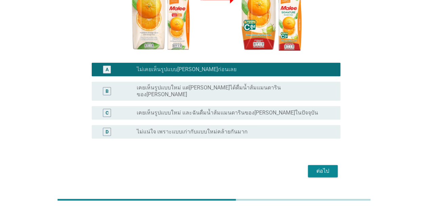
click at [246, 128] on div "radio_button_unchecked ไม่แน่ใจ เพราะแบบเก่ากับแบบใหม่คล้ายกันมาก" at bounding box center [233, 131] width 193 height 7
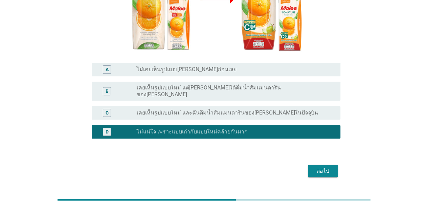
click at [278, 109] on div "radio_button_unchecked เคยเห็นรูปแบบใหม่ และฉันดื่มน้ำส้มแมนดารินของ[PERSON_NAM…" at bounding box center [233, 112] width 193 height 7
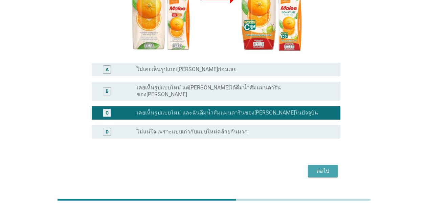
click at [311, 163] on div "ต่อไป" at bounding box center [214, 171] width 253 height 16
click at [316, 167] on div "ต่อไป" at bounding box center [322, 171] width 19 height 8
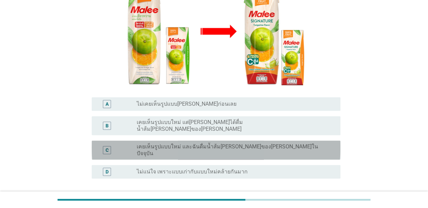
scroll to position [125, 0]
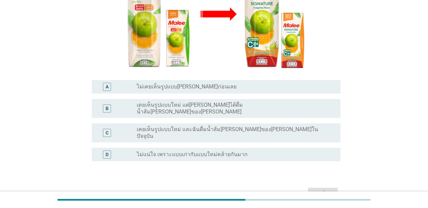
click at [270, 126] on label "เคยเห็นรูปแบบใหม่ และฉันดื่มน้ำส้ม[PERSON_NAME]ของ[PERSON_NAME]ในปัจจุบัน" at bounding box center [233, 133] width 193 height 14
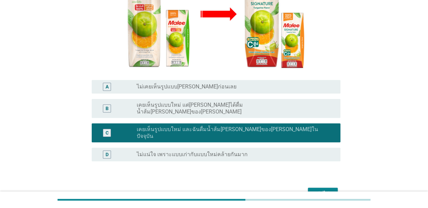
click at [320, 187] on button "ต่อไป" at bounding box center [323, 193] width 30 height 12
click at [320, 185] on div "ต่อไป" at bounding box center [214, 193] width 253 height 16
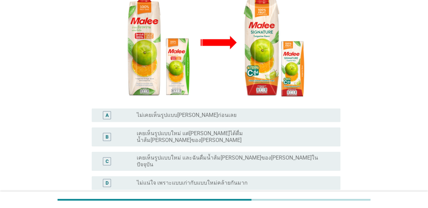
scroll to position [143, 0]
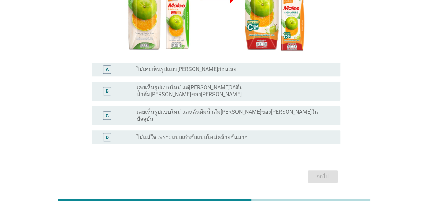
click at [272, 109] on label "เคยเห็นรูปแบบใหม่ และฉันดื่มน้ำส้ม[PERSON_NAME]ของ[PERSON_NAME]ในปัจจุบัน" at bounding box center [233, 116] width 193 height 14
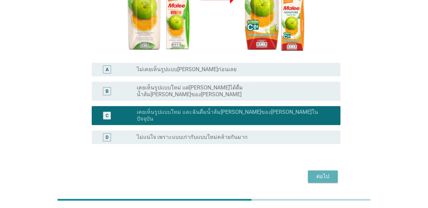
click at [321, 172] on div "ต่อไป" at bounding box center [322, 176] width 19 height 8
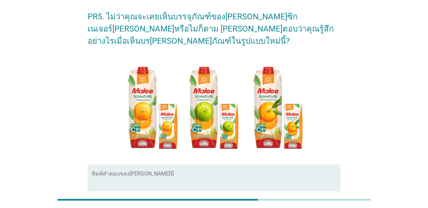
scroll to position [25, 0]
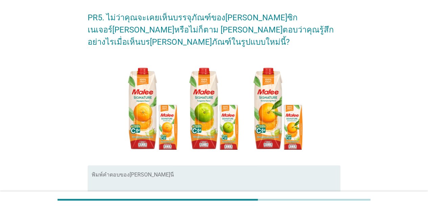
click at [254, 165] on div "พิมพ์คำตอบของ[PERSON_NAME]นี่" at bounding box center [216, 187] width 249 height 44
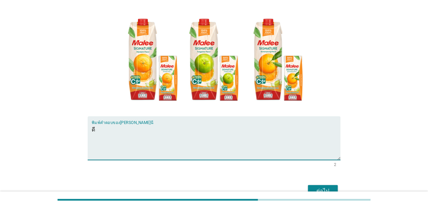
scroll to position [100, 0]
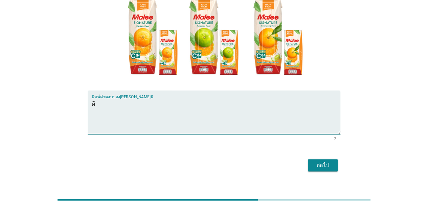
type textarea "ดี"
click at [322, 161] on div "ต่อไป" at bounding box center [322, 165] width 19 height 8
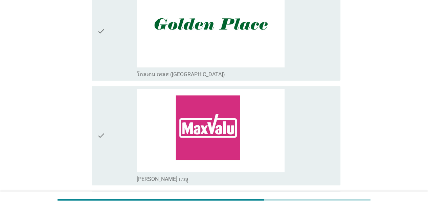
scroll to position [0, 0]
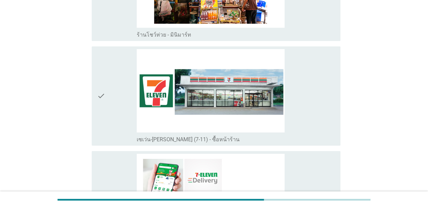
click at [309, 107] on div "check_box_outline_blank เซเว่น-[PERSON_NAME] (7-11) - ซื้อหน้าร้าน" at bounding box center [236, 96] width 198 height 94
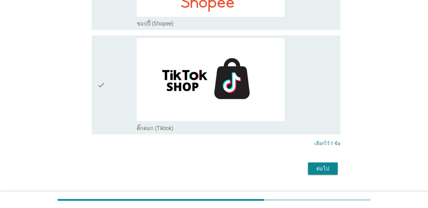
scroll to position [1866, 0]
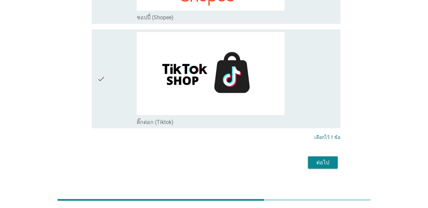
click at [325, 158] on div "ต่อไป" at bounding box center [322, 162] width 19 height 8
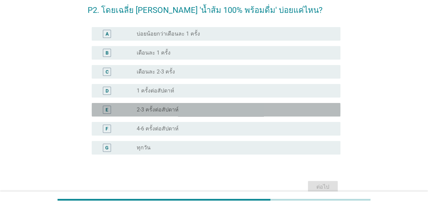
scroll to position [43, 0]
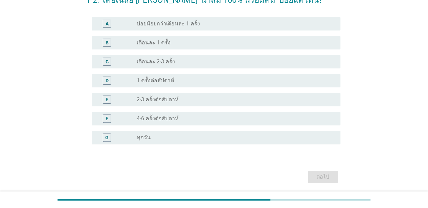
click at [248, 134] on div "radio_button_unchecked ทุกวัน" at bounding box center [233, 137] width 193 height 7
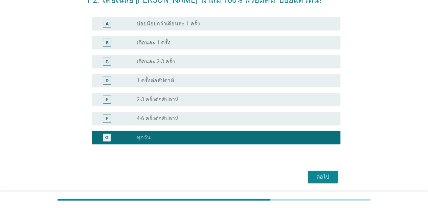
click at [320, 176] on div "ต่อไป" at bounding box center [322, 176] width 19 height 8
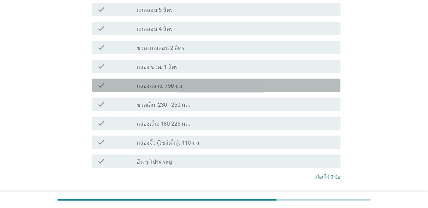
scroll to position [75, 0]
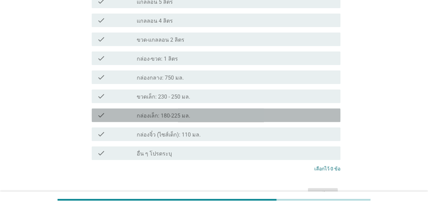
click at [241, 116] on div "check_box_outline_blank กล่องเล็ก: 180-225 มล." at bounding box center [236, 115] width 198 height 8
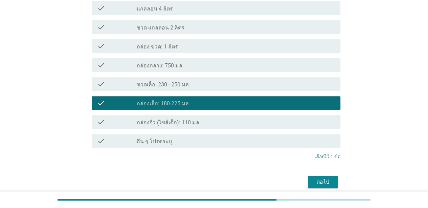
scroll to position [95, 0]
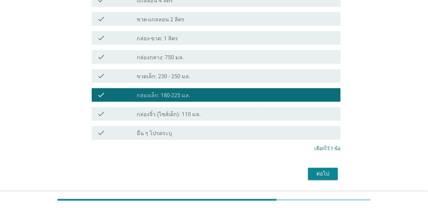
click at [270, 80] on div "check check_box_outline_blank ขวดเล็ก: 230 - 250 มล." at bounding box center [216, 76] width 249 height 14
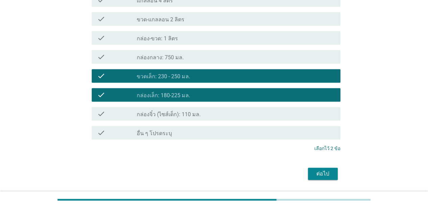
click at [316, 170] on div "ต่อไป" at bounding box center [322, 173] width 19 height 8
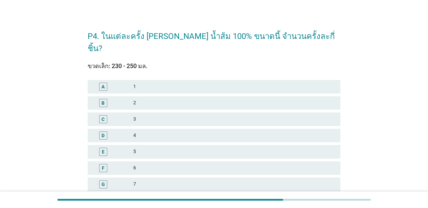
scroll to position [7, 0]
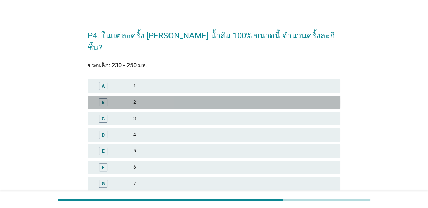
click at [233, 98] on div "2" at bounding box center [234, 102] width 202 height 8
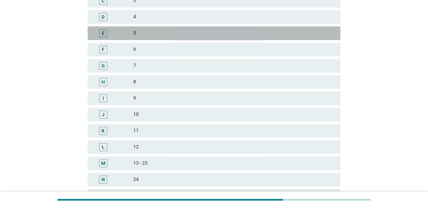
scroll to position [181, 0]
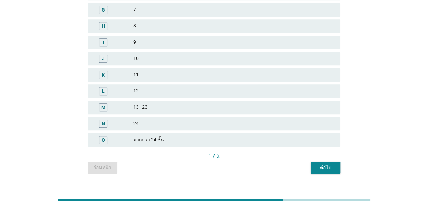
click at [315, 161] on button "ต่อไป" at bounding box center [325, 167] width 30 height 12
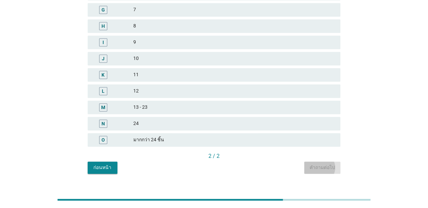
scroll to position [0, 0]
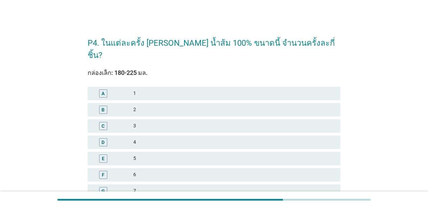
click at [234, 106] on div "2" at bounding box center [234, 110] width 202 height 8
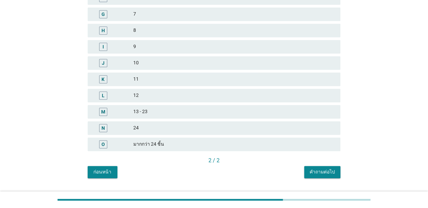
scroll to position [181, 0]
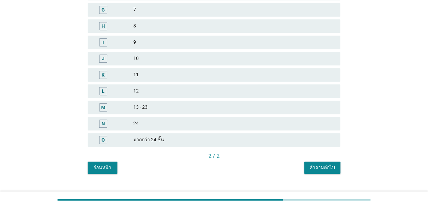
click at [312, 164] on div "คำถามต่อไป" at bounding box center [321, 167] width 25 height 7
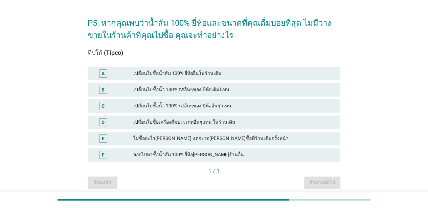
scroll to position [21, 0]
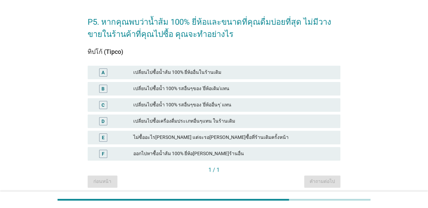
click at [227, 70] on div "เปลี่ยนไปซื้อน้ำส้ม 100% ยี่ห้ออื่นในร้านเดิม" at bounding box center [234, 72] width 202 height 8
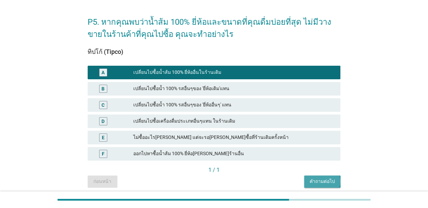
click at [316, 181] on div "คำถามต่อไป" at bounding box center [321, 181] width 25 height 7
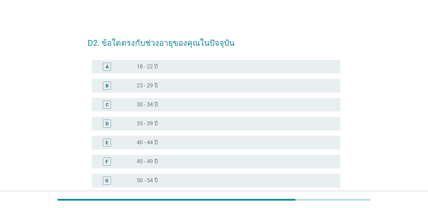
click at [221, 80] on div "B radio_button_unchecked 23 - 29 ปี" at bounding box center [216, 86] width 249 height 14
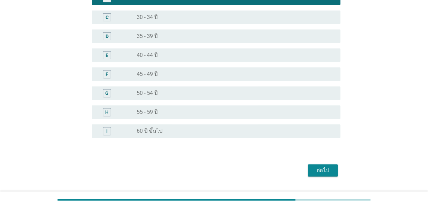
scroll to position [104, 0]
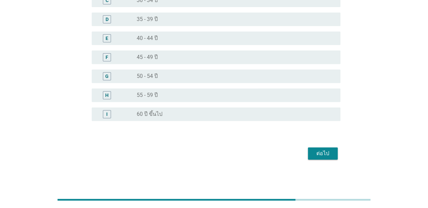
click at [310, 155] on button "ต่อไป" at bounding box center [323, 153] width 30 height 12
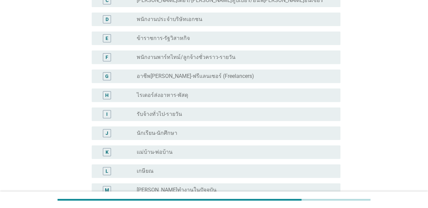
scroll to position [0, 0]
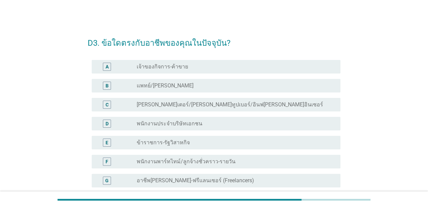
click at [204, 122] on div "radio_button_unchecked พนักงานประจำบริษัทเอกชน" at bounding box center [233, 123] width 193 height 7
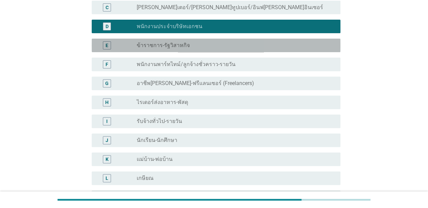
scroll to position [199, 0]
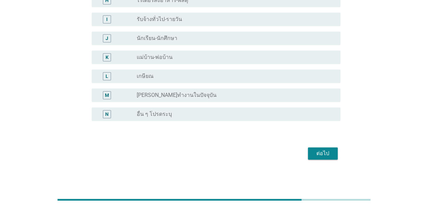
click at [317, 158] on button "ต่อไป" at bounding box center [323, 153] width 30 height 12
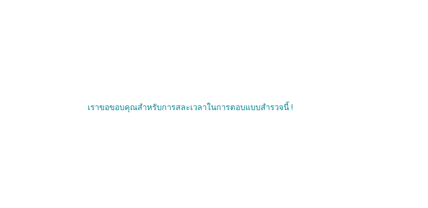
scroll to position [0, 0]
